Goal: Information Seeking & Learning: Learn about a topic

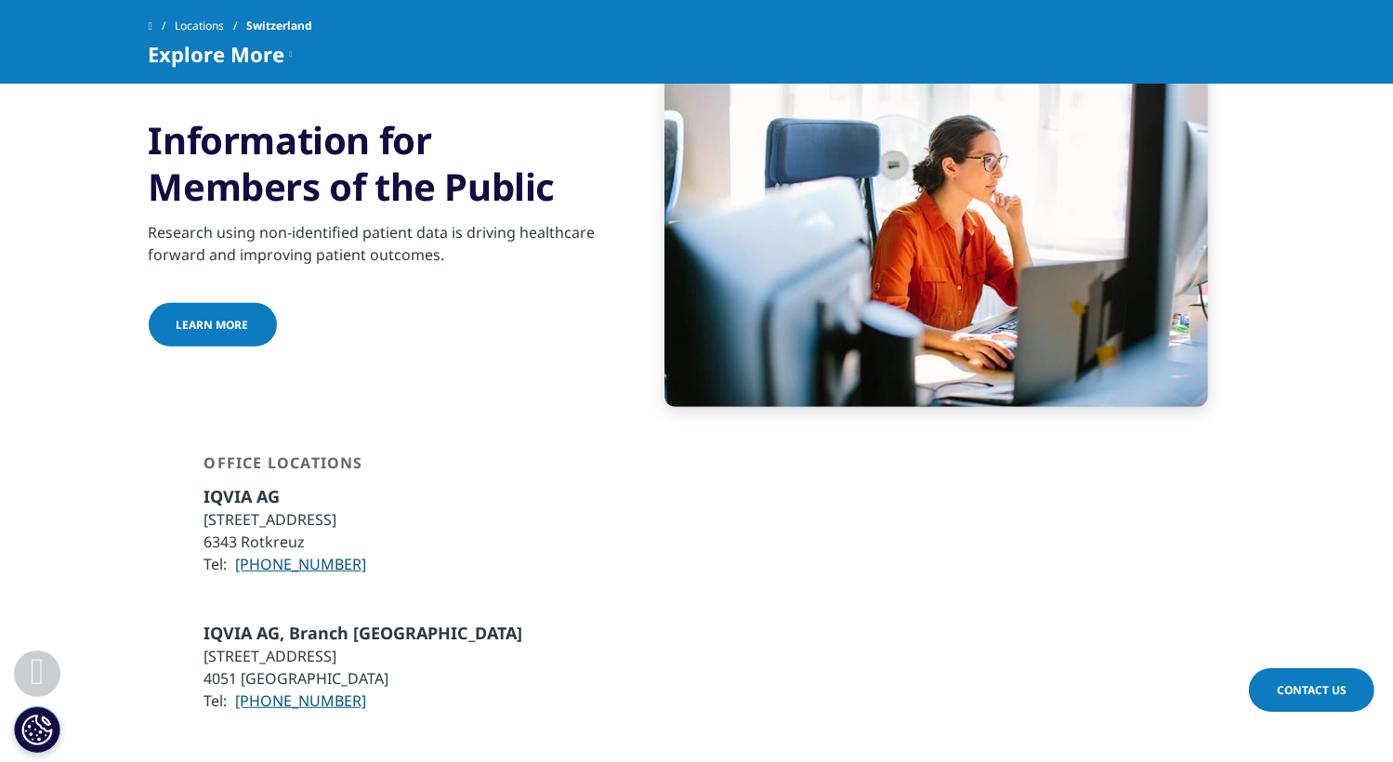
scroll to position [1115, 0]
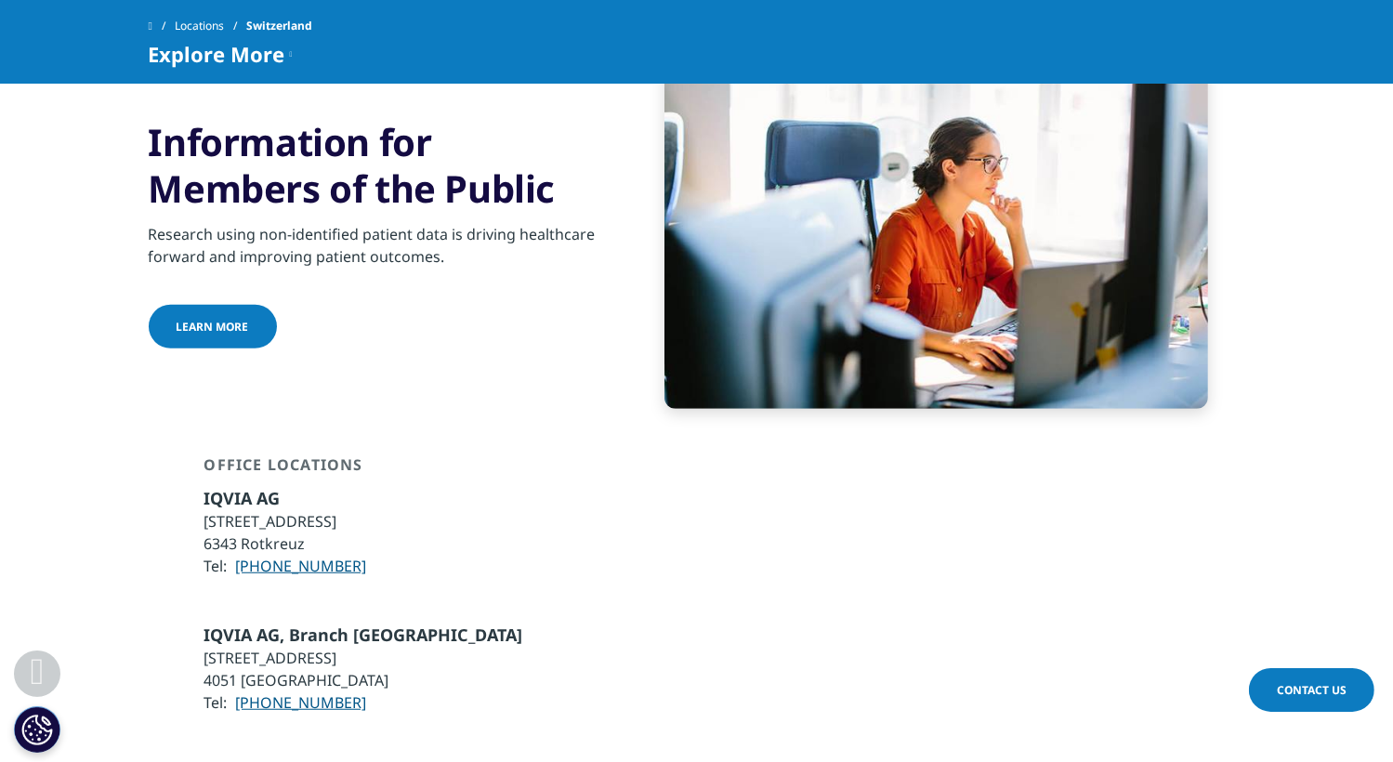
click at [203, 305] on link "Learn more" at bounding box center [213, 327] width 128 height 44
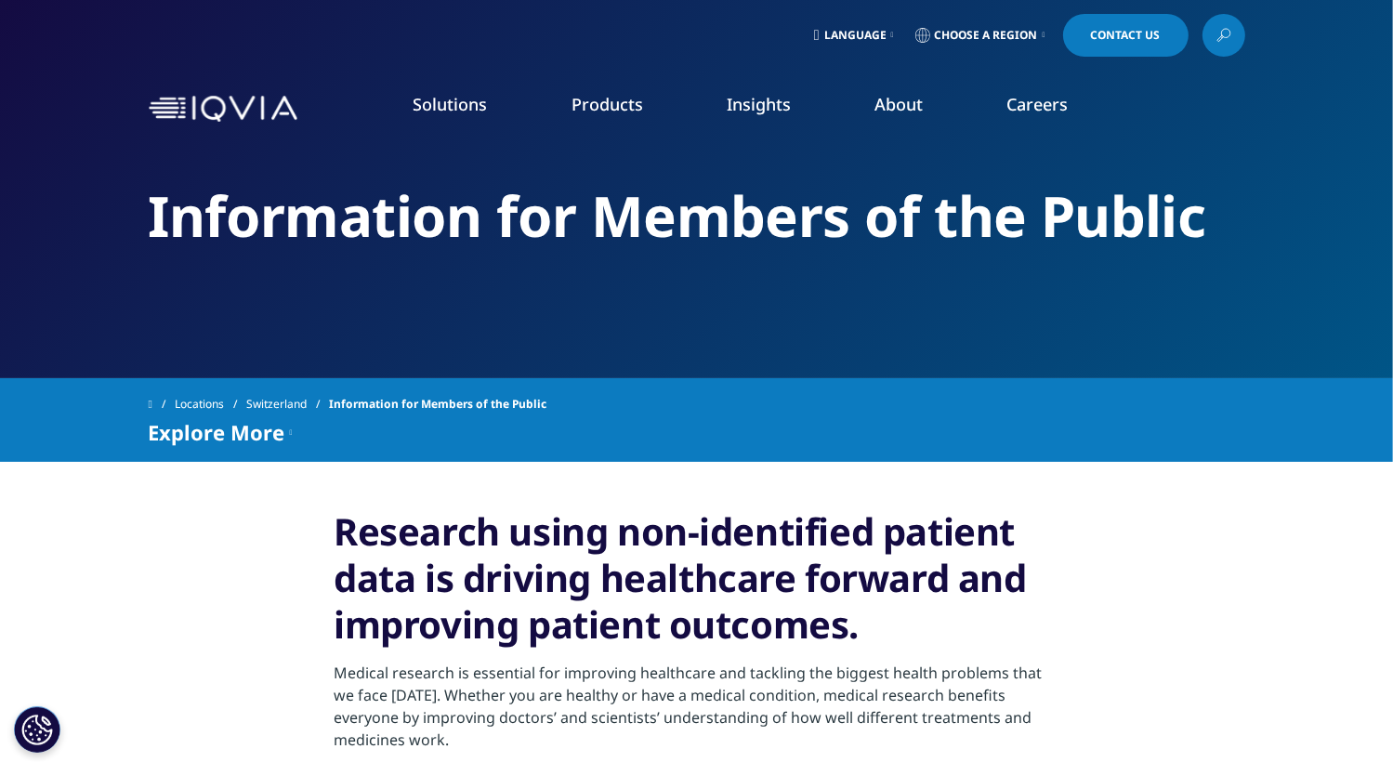
click at [1008, 33] on span "Choose a Region" at bounding box center [986, 35] width 103 height 15
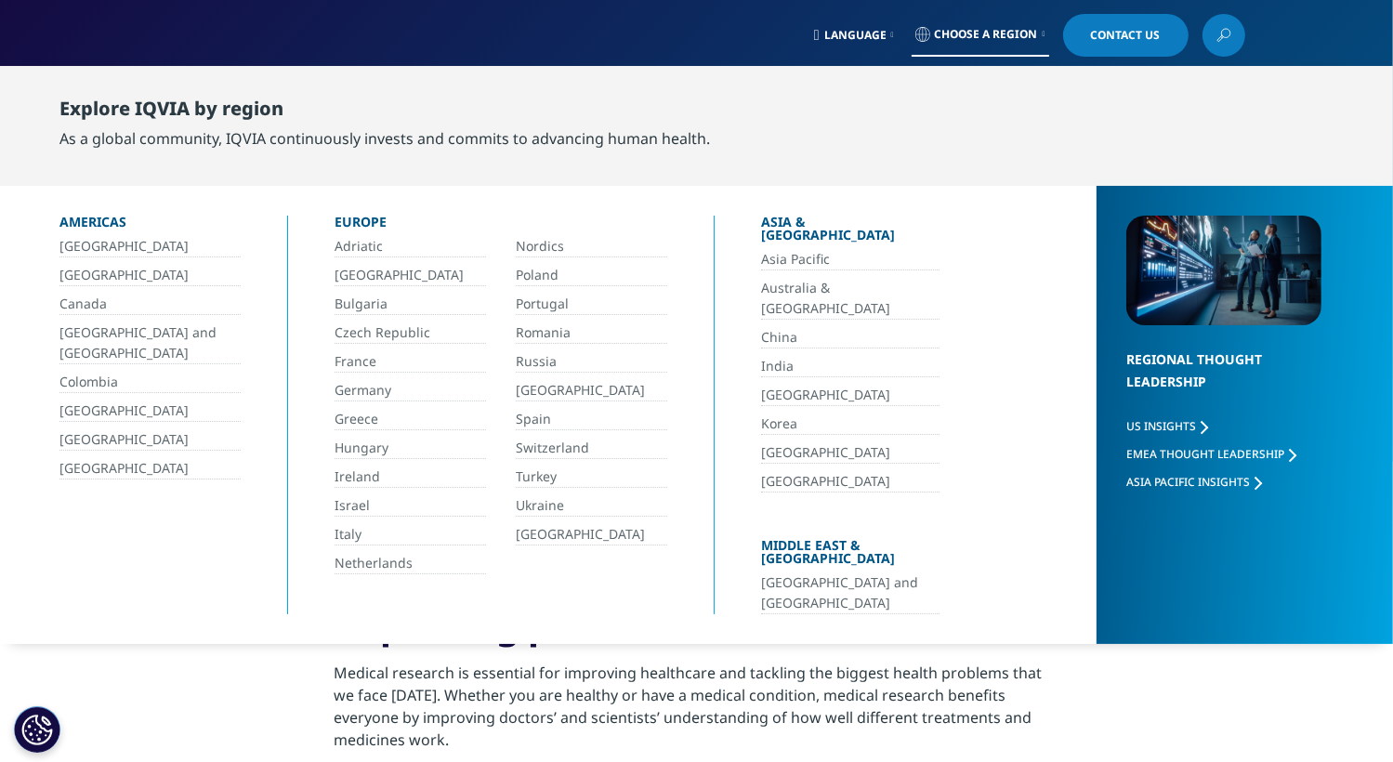
click at [544, 446] on link "Switzerland" at bounding box center [591, 448] width 151 height 21
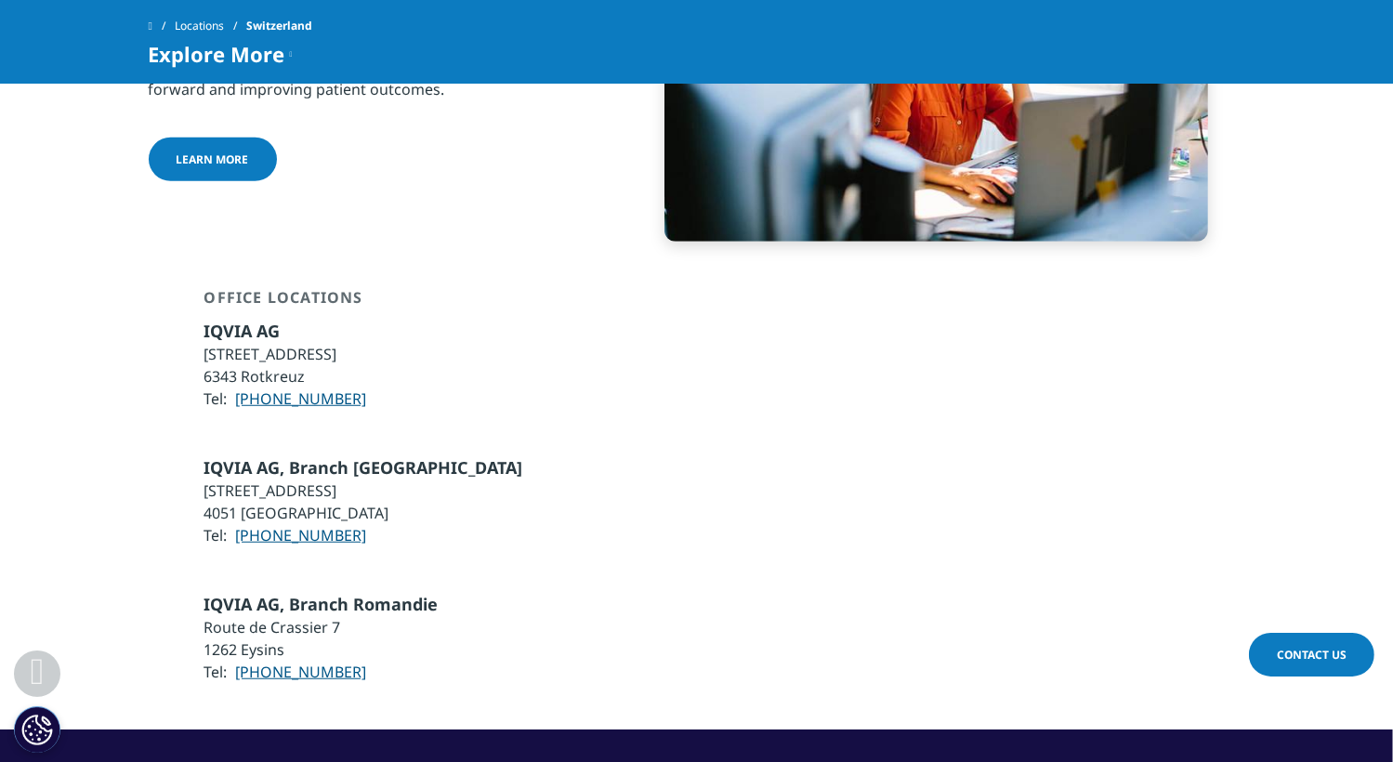
scroll to position [910, 0]
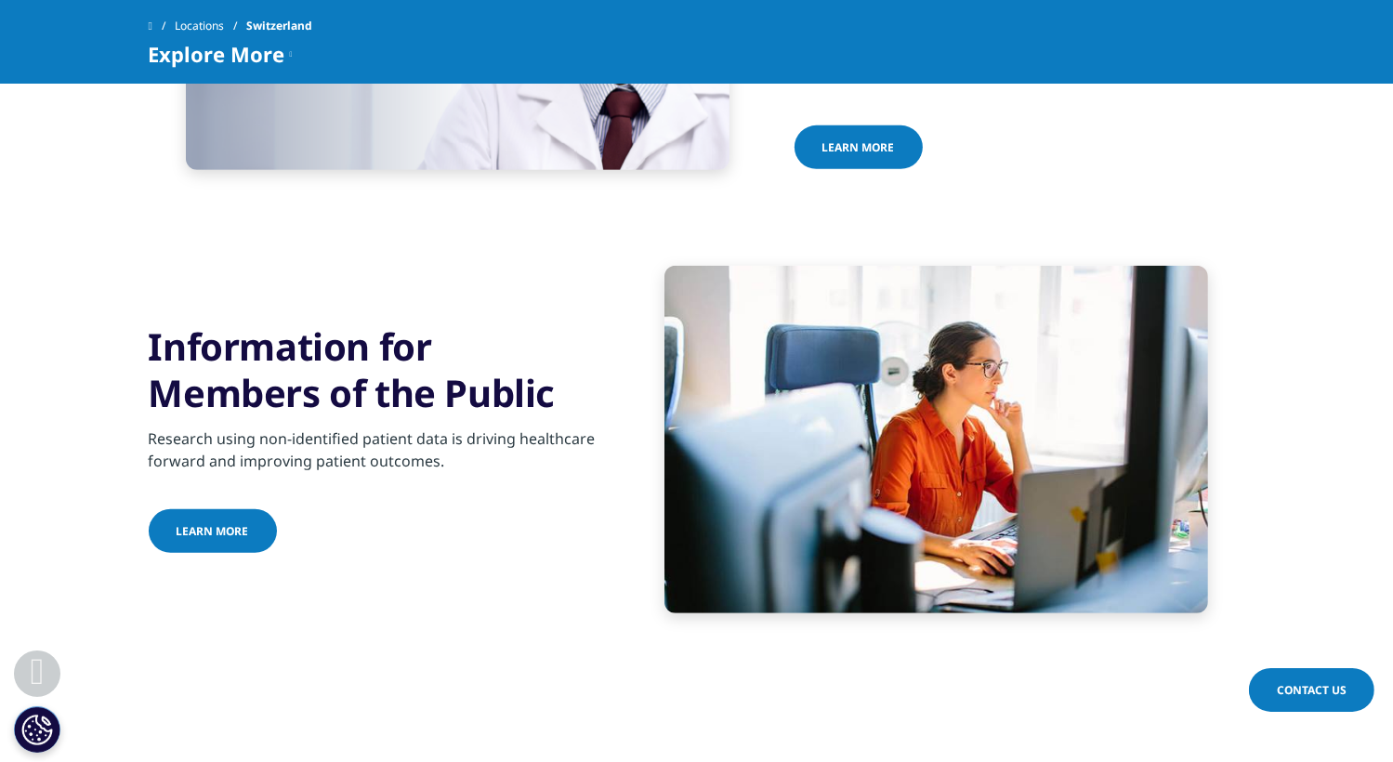
click at [218, 509] on link "Learn more" at bounding box center [213, 531] width 128 height 44
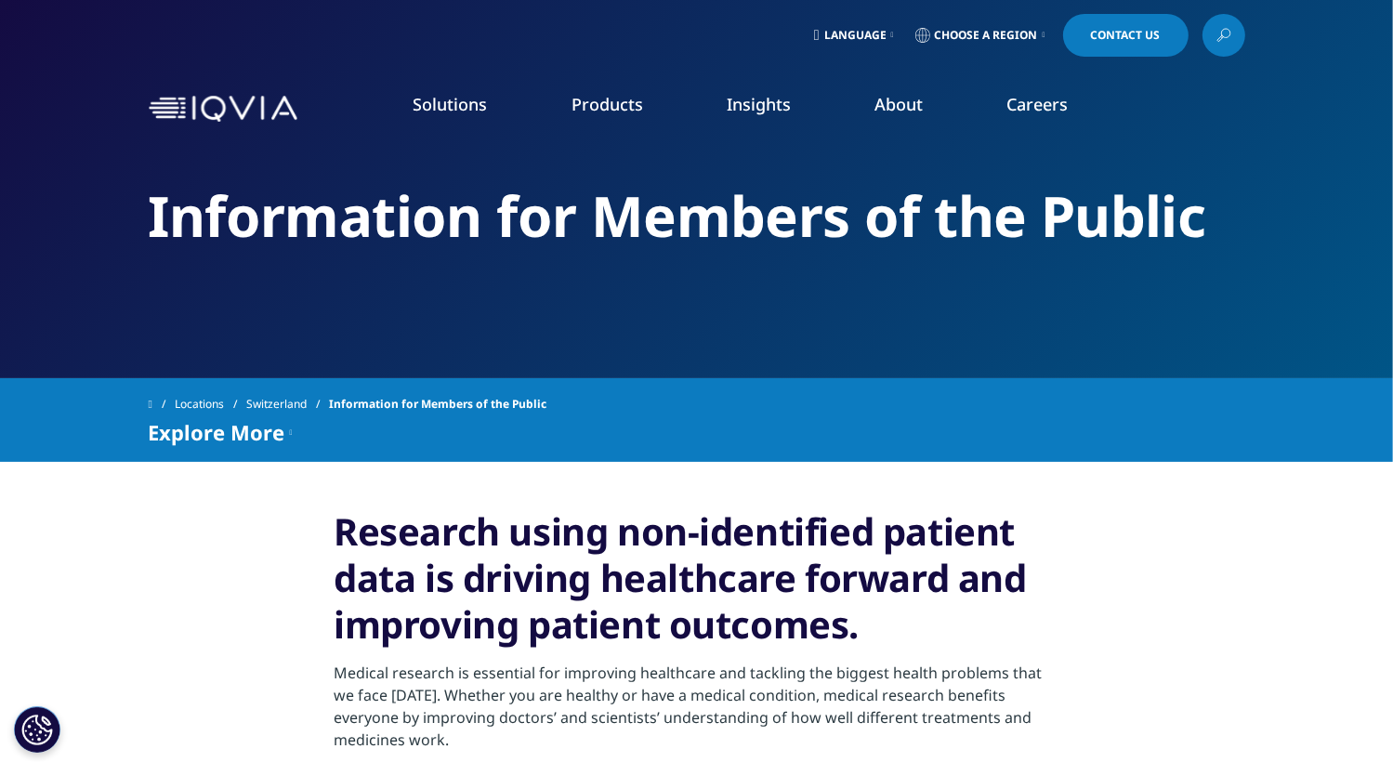
click at [93, 340] on link "DISCOVER INSIGHTS" at bounding box center [172, 341] width 271 height 16
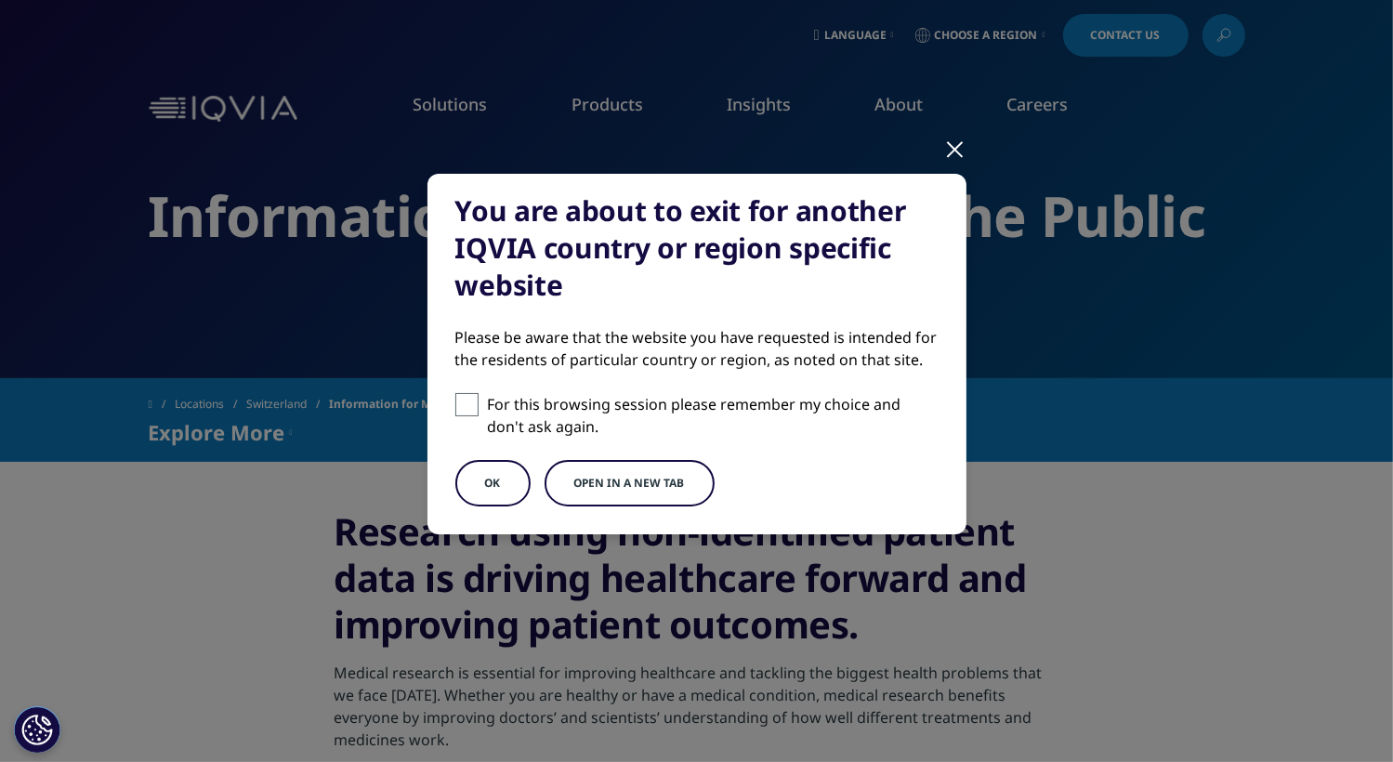
click at [655, 461] on button "Open in a new tab" at bounding box center [629, 483] width 170 height 46
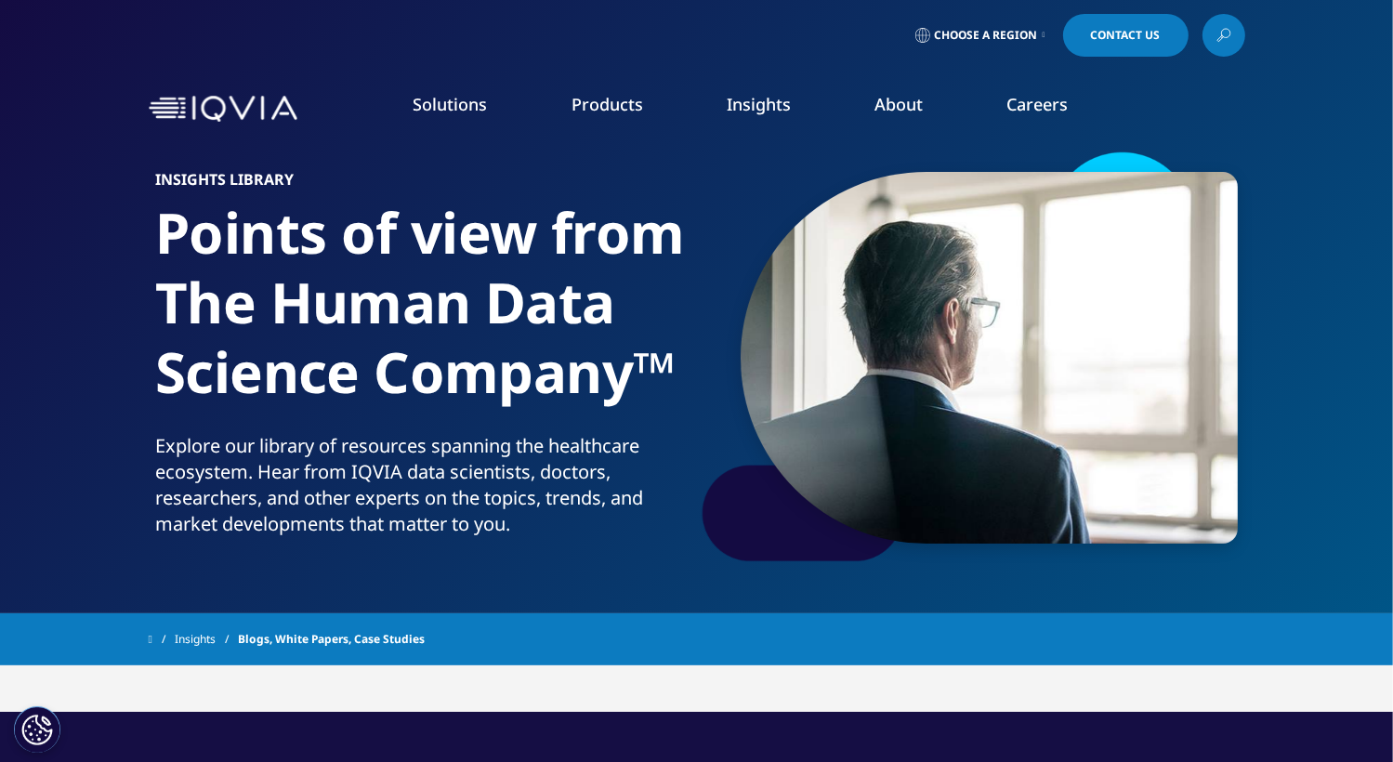
scroll to position [93, 0]
